Goal: Information Seeking & Learning: Learn about a topic

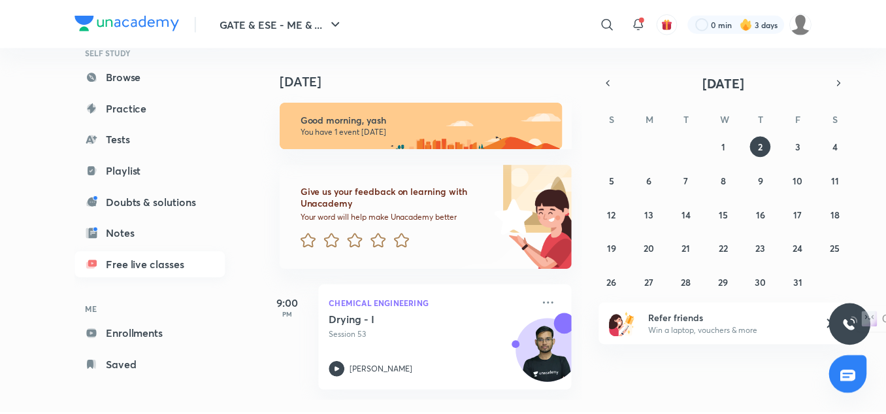
scroll to position [80, 0]
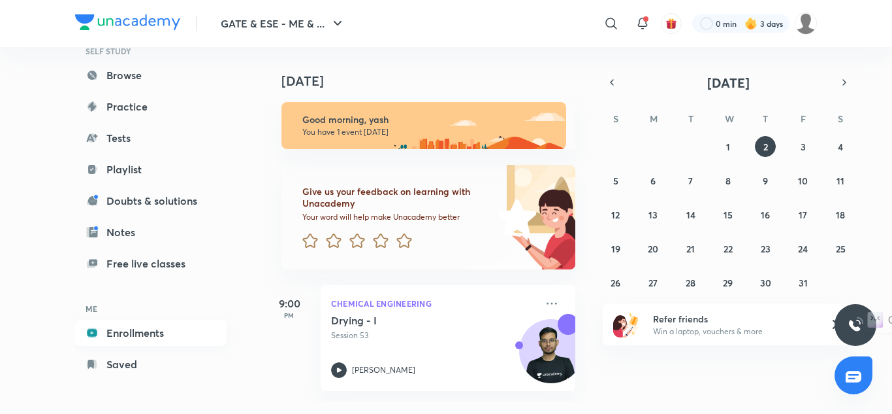
click at [186, 331] on link "Enrollments" at bounding box center [151, 332] width 152 height 26
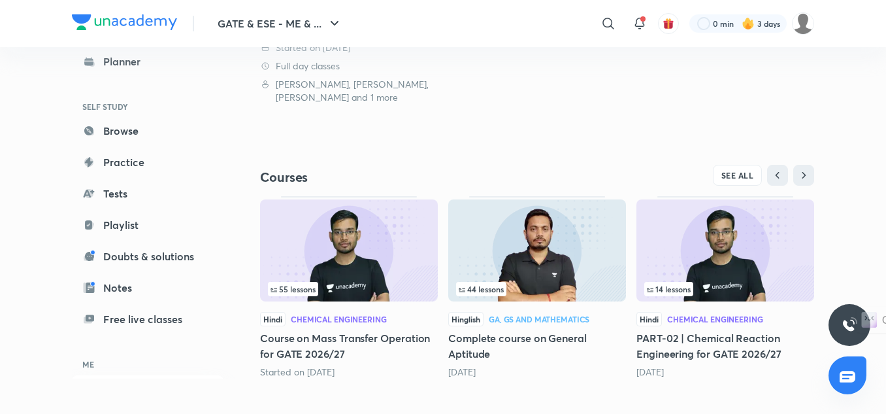
scroll to position [353, 0]
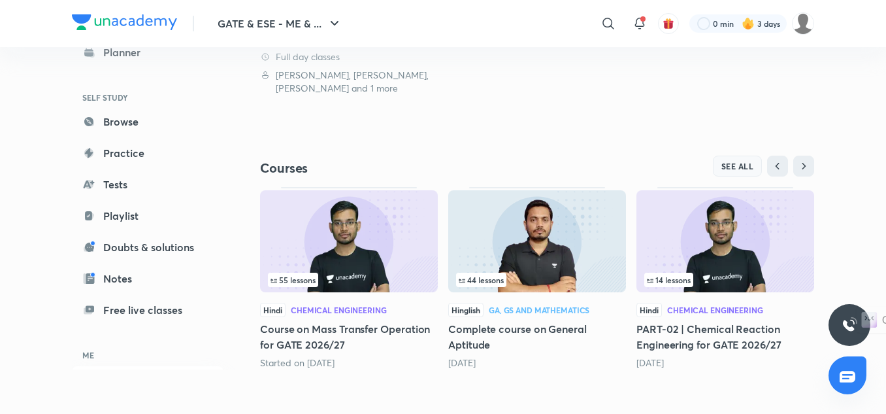
click at [735, 161] on span "SEE ALL" at bounding box center [737, 165] width 33 height 9
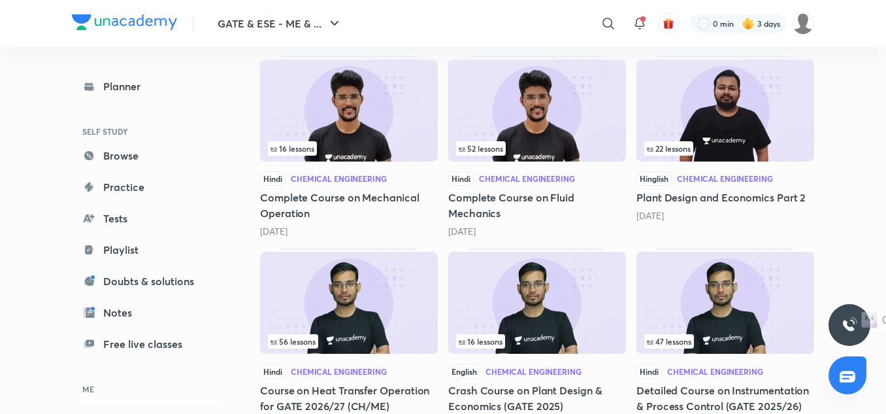
scroll to position [636, 0]
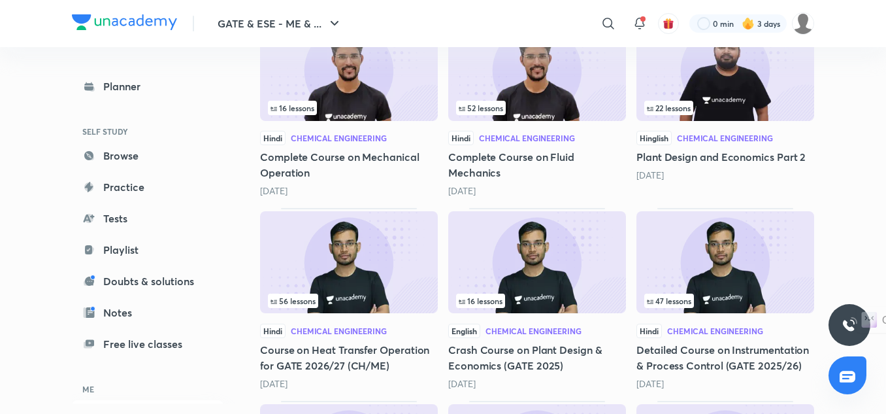
click at [741, 272] on img at bounding box center [725, 262] width 178 height 102
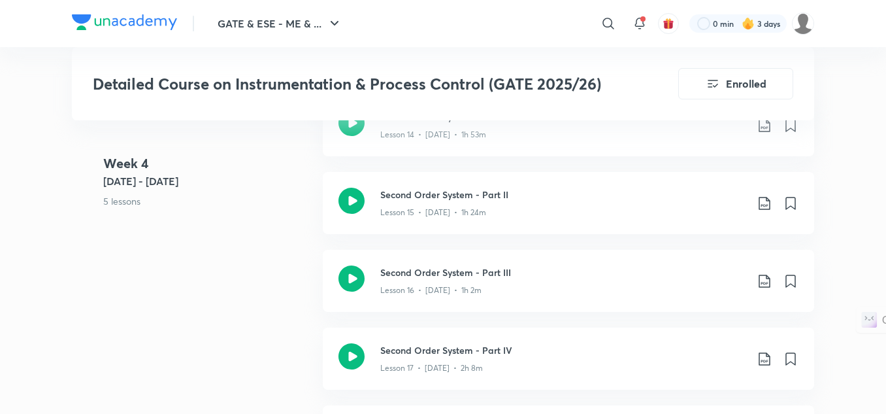
scroll to position [2025, 0]
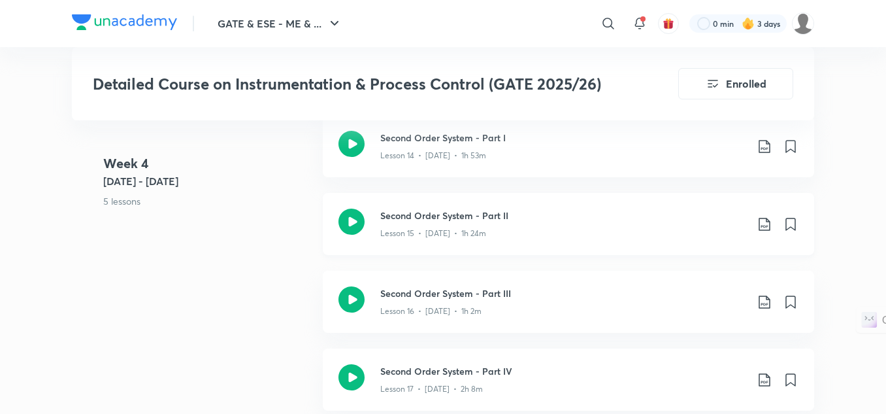
click at [551, 246] on div "Second Order System - Part II Lesson 15 • [DATE] • 1h 24m" at bounding box center [568, 224] width 491 height 62
